Goal: Information Seeking & Learning: Find specific fact

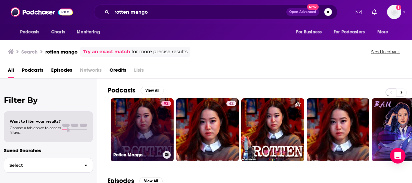
click at [150, 124] on link "92 Rotten Mango" at bounding box center [142, 129] width 63 height 63
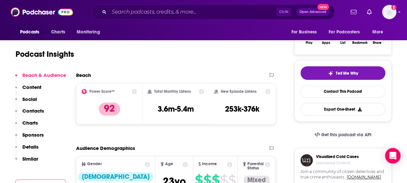
scroll to position [115, 0]
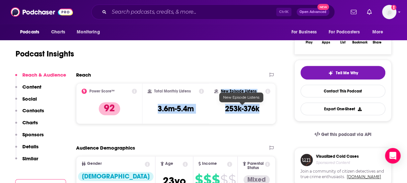
drag, startPoint x: 155, startPoint y: 108, endPoint x: 262, endPoint y: 108, distance: 106.5
click at [262, 108] on div "Power Score™ 92 Total Monthly Listens 3.6m-5.4m New Episode Listens 253k-376k" at bounding box center [175, 103] width 199 height 41
copy div "3.6m-5.4m New Episode Listens 253k-376k"
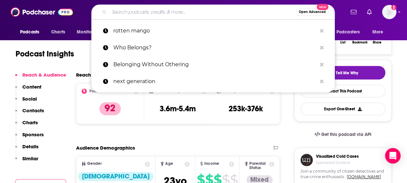
click at [139, 13] on input "Search podcasts, credits, & more..." at bounding box center [202, 12] width 187 height 10
paste input "Infamous"
type input "Infamous"
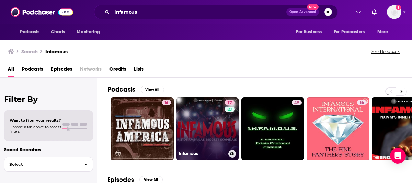
click at [177, 118] on link "77 Infamous" at bounding box center [207, 128] width 63 height 63
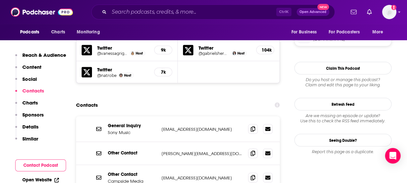
scroll to position [576, 0]
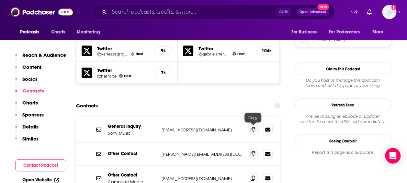
click at [254, 151] on icon at bounding box center [253, 153] width 5 height 5
click at [252, 175] on icon at bounding box center [253, 177] width 5 height 5
click at [250, 124] on span at bounding box center [253, 129] width 10 height 10
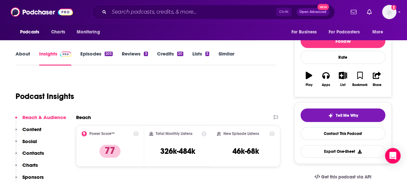
scroll to position [1, 0]
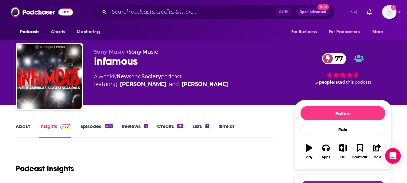
drag, startPoint x: 169, startPoint y: 85, endPoint x: 101, endPoint y: 88, distance: 67.8
click at [101, 88] on div "Sony Music • Sony Music Infamous 77 A weekly News and Society podcast featuring…" at bounding box center [189, 75] width 190 height 52
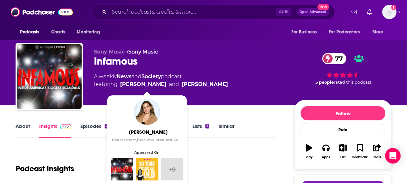
drag, startPoint x: 104, startPoint y: 84, endPoint x: 173, endPoint y: 85, distance: 68.7
click at [173, 85] on span "featuring [PERSON_NAME] and [PERSON_NAME]" at bounding box center [161, 84] width 134 height 8
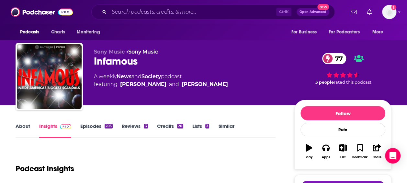
copy span "uring [PERSON_NAME]"
